Goal: Navigation & Orientation: Go to known website

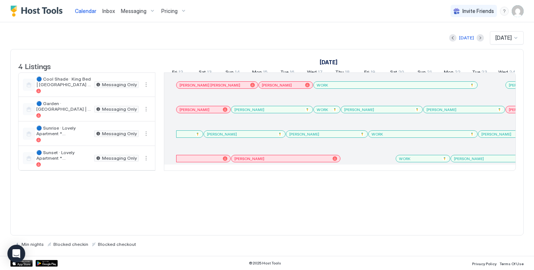
scroll to position [0, 546]
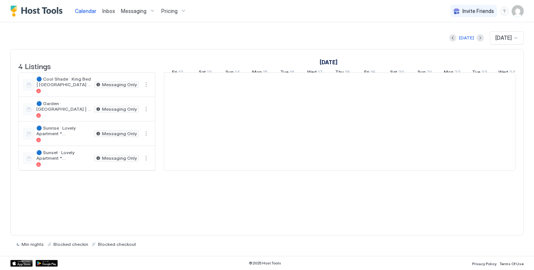
scroll to position [0, 412]
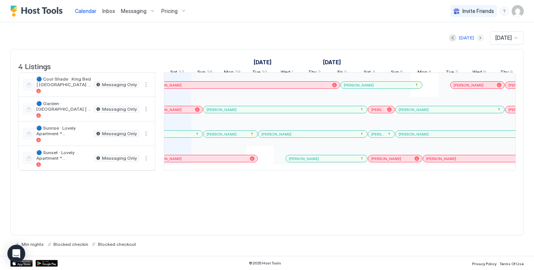
click at [477, 36] on button "Next month" at bounding box center [480, 37] width 7 height 7
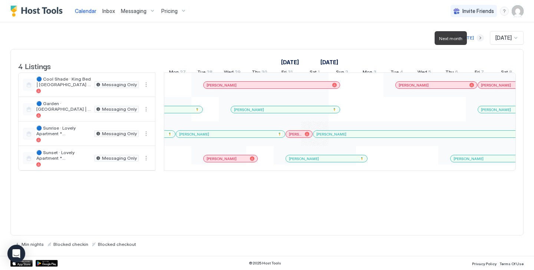
click at [477, 36] on button "Next month" at bounding box center [480, 37] width 7 height 7
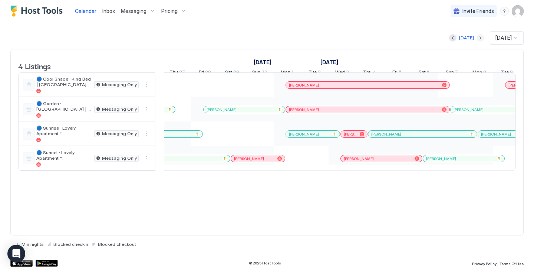
click at [477, 36] on button "Next month" at bounding box center [480, 37] width 7 height 7
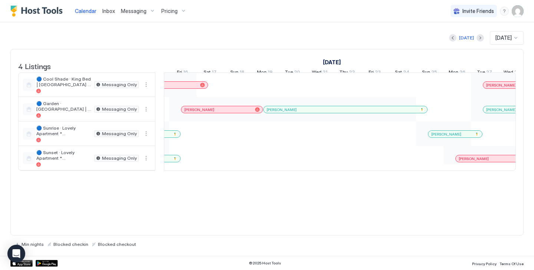
scroll to position [0, 972]
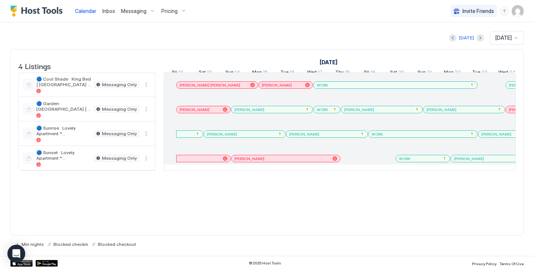
scroll to position [0, 412]
